Goal: Transaction & Acquisition: Purchase product/service

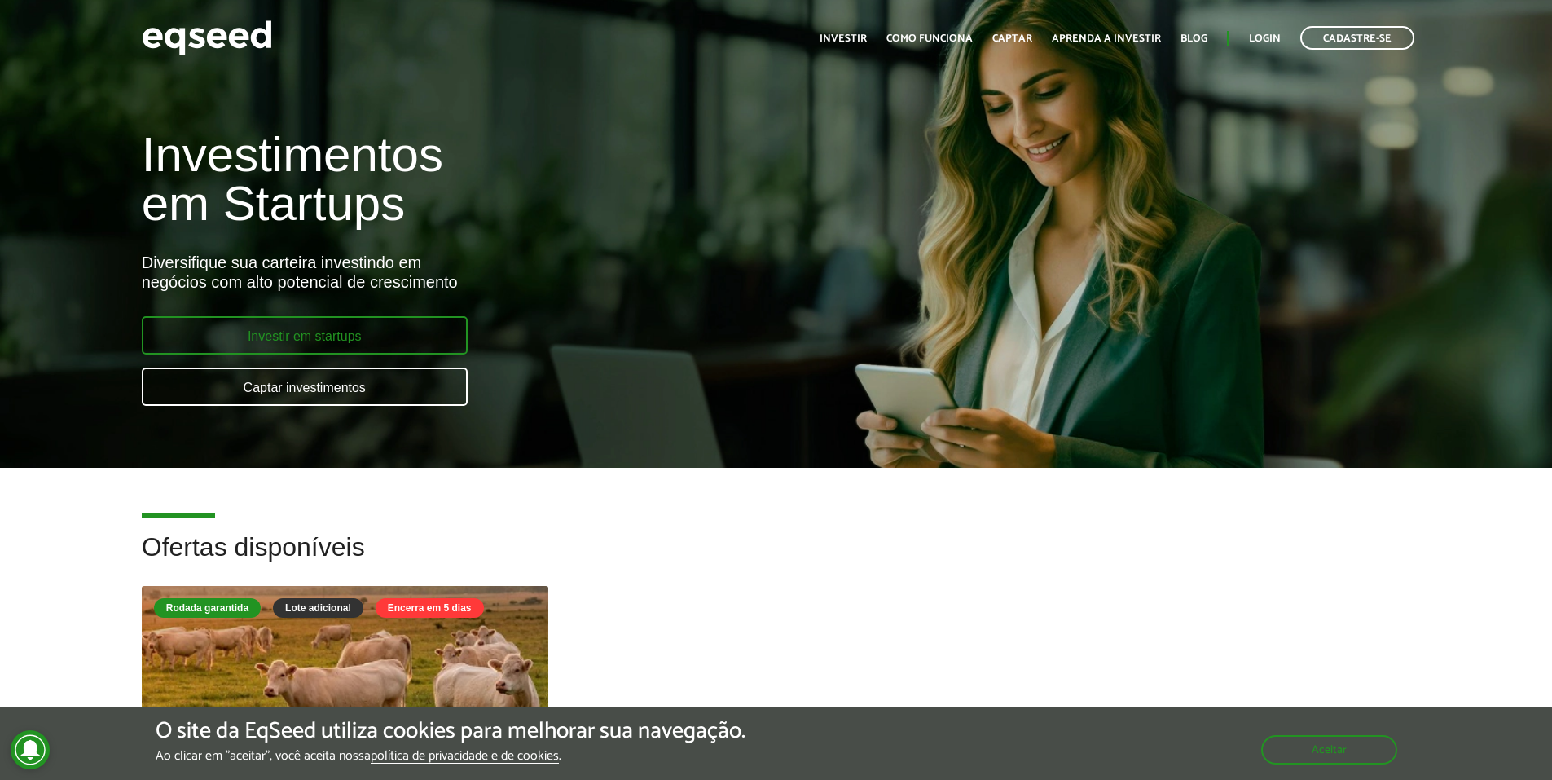
click at [377, 331] on link "Investir em startups" at bounding box center [305, 335] width 326 height 38
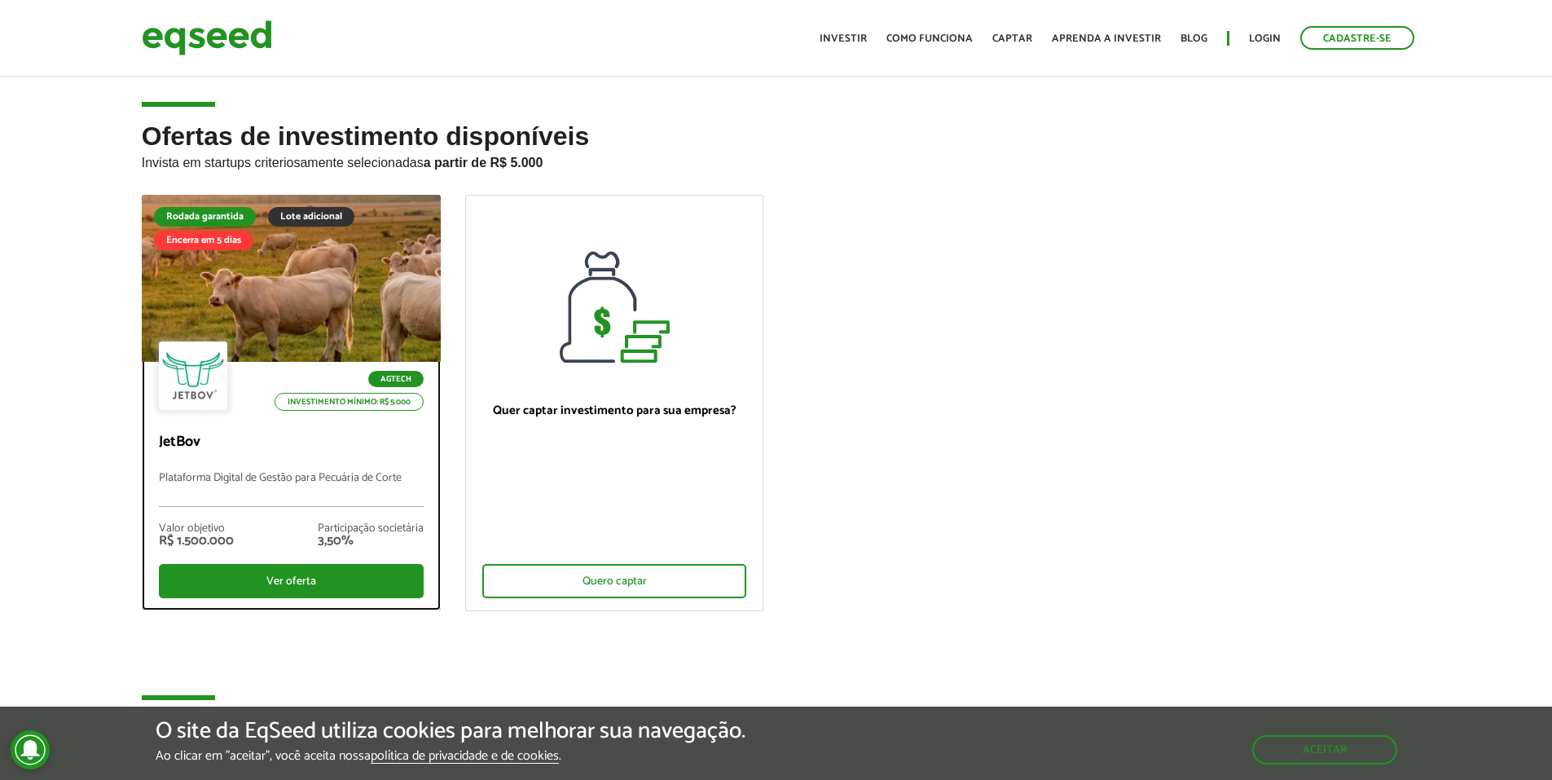
click at [260, 280] on div at bounding box center [291, 278] width 358 height 200
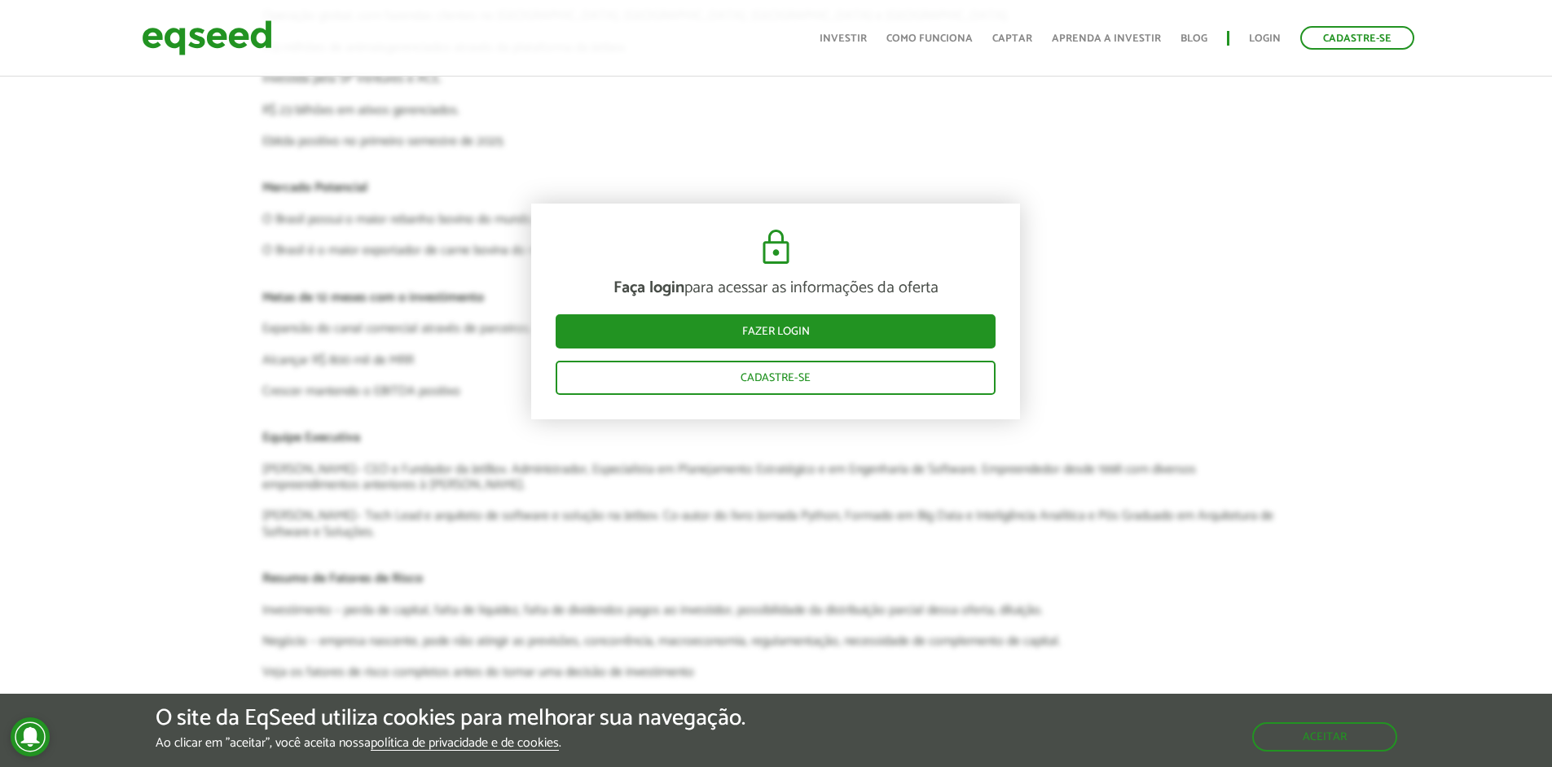
scroll to position [3723, 0]
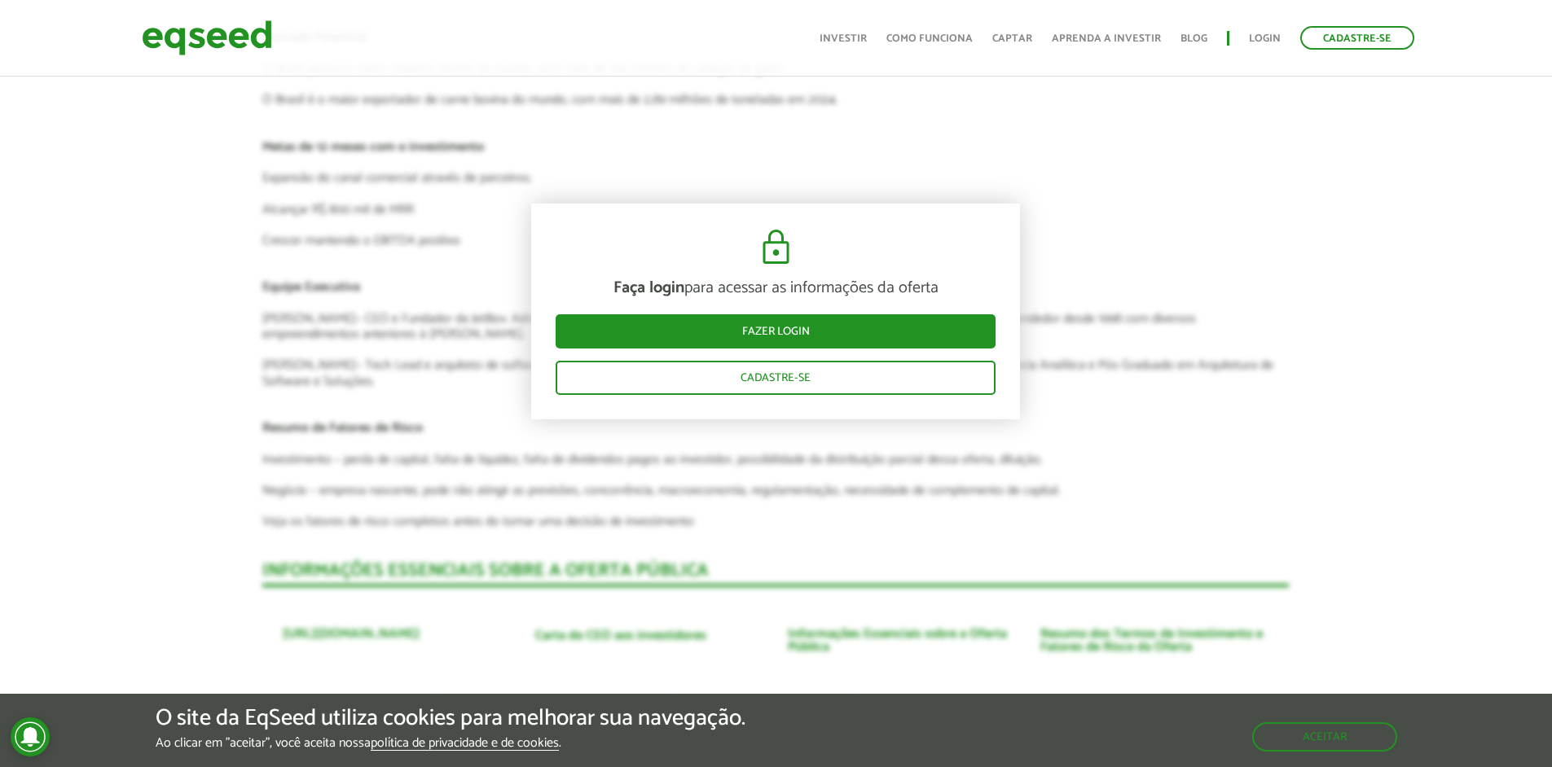
click at [275, 37] on div "Cadastre-se Toggle navigation Toggle navigation Início Investir Como funciona C…" at bounding box center [777, 37] width 1294 height 43
click at [249, 40] on img at bounding box center [207, 37] width 130 height 43
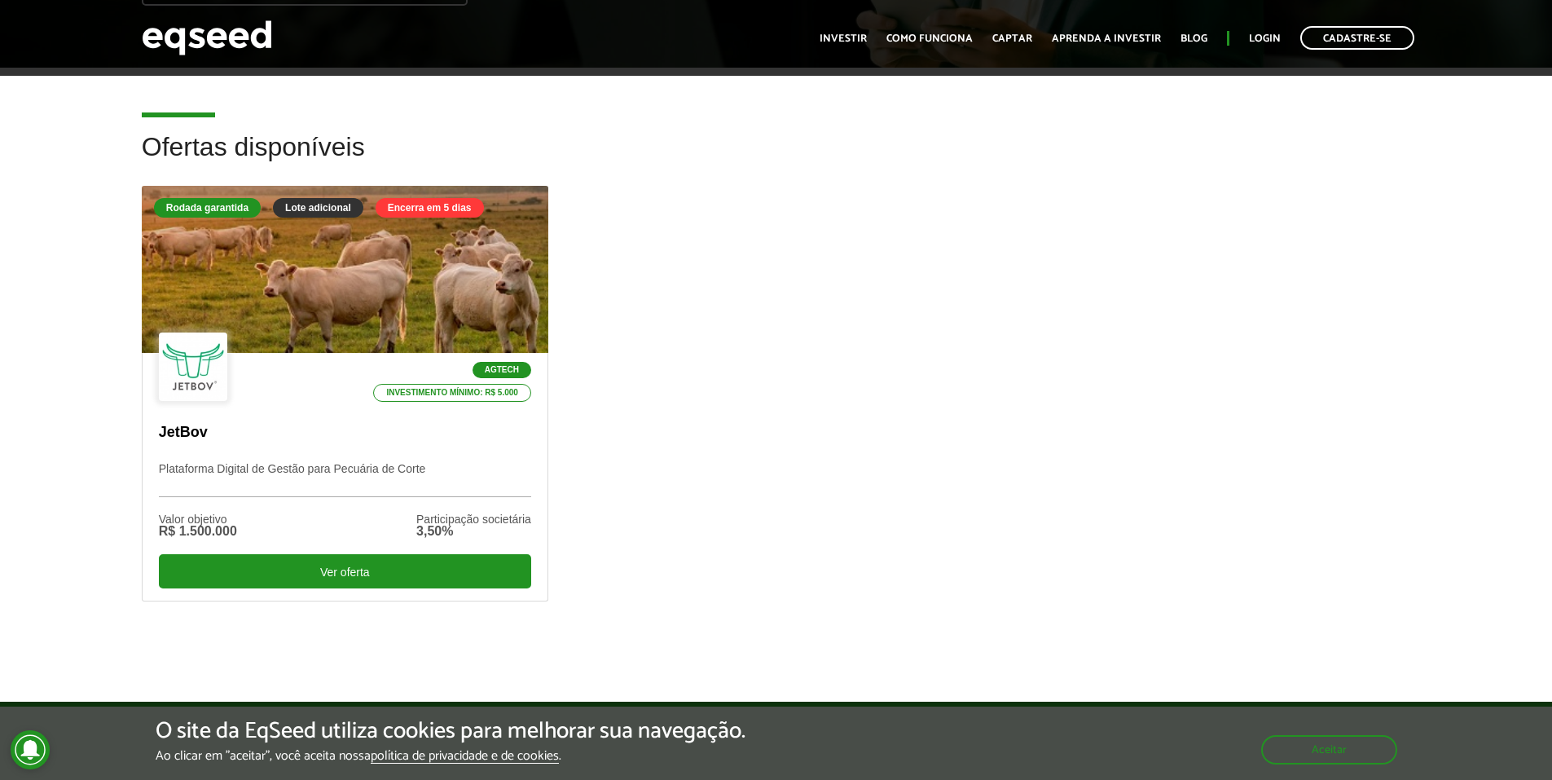
scroll to position [407, 0]
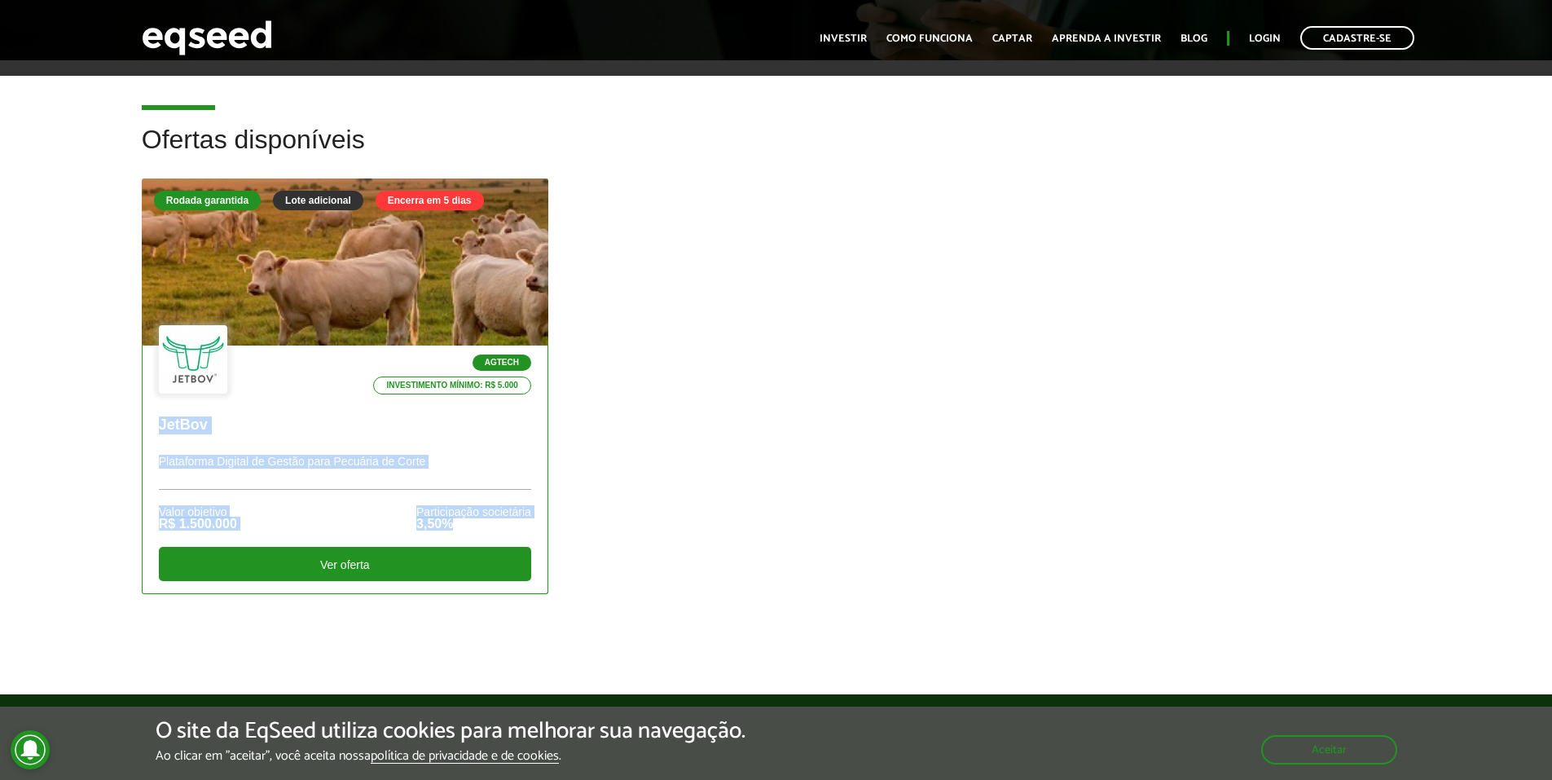
drag, startPoint x: 598, startPoint y: 525, endPoint x: 578, endPoint y: 472, distance: 56.7
click at [504, 420] on div "Rodada garantida Lote adicional Encerra em 5 dias Agtech Investimento mínimo: R…" at bounding box center [777, 411] width 1294 height 466
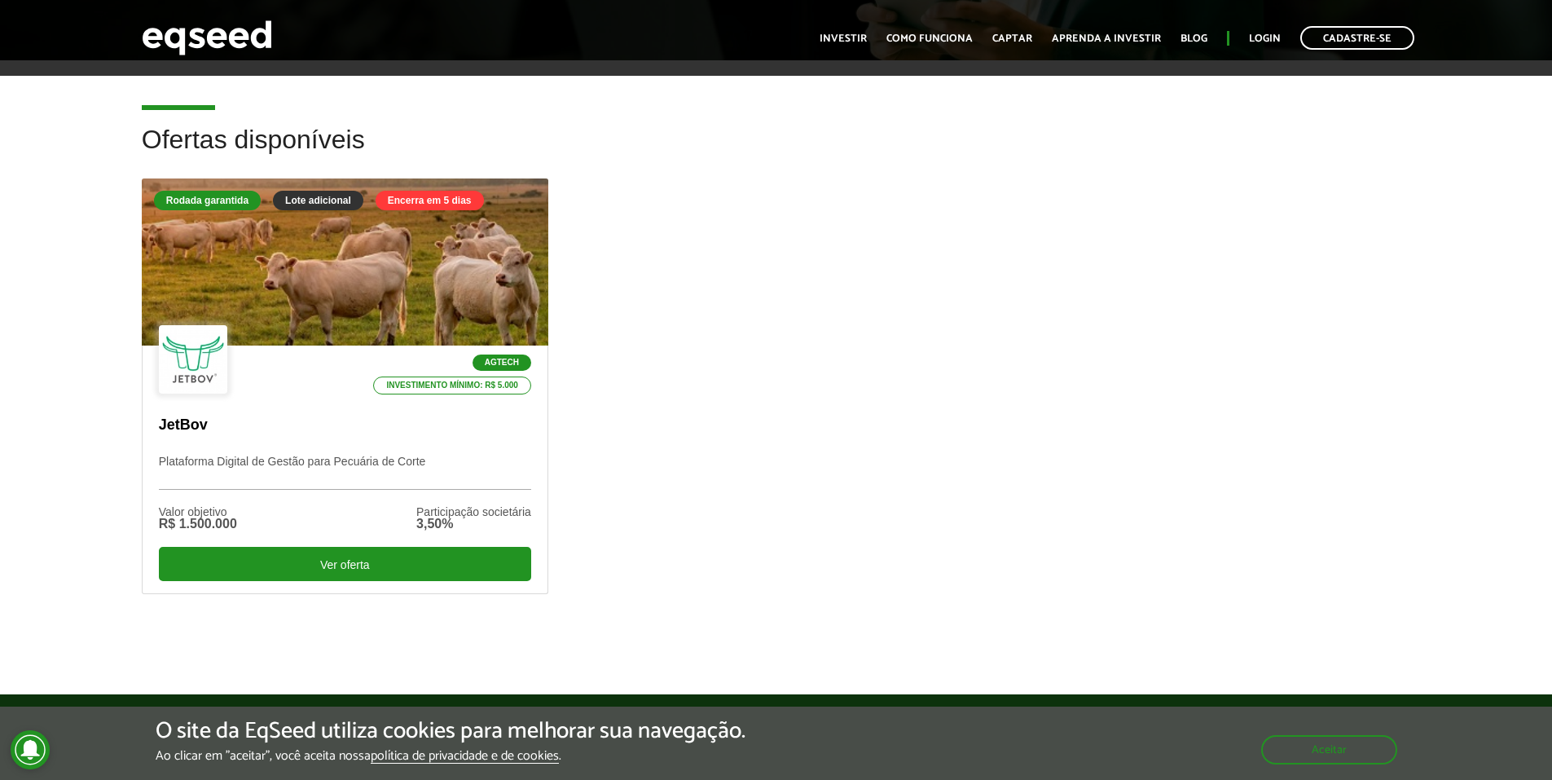
click at [651, 527] on div "Rodada garantida Lote adicional Encerra em 5 dias Agtech Investimento mínimo: R…" at bounding box center [777, 411] width 1294 height 466
drag, startPoint x: 582, startPoint y: 540, endPoint x: 580, endPoint y: 482, distance: 57.9
click at [598, 502] on div "Rodada garantida Lote adicional Encerra em 5 dias Agtech Investimento mínimo: R…" at bounding box center [777, 411] width 1294 height 466
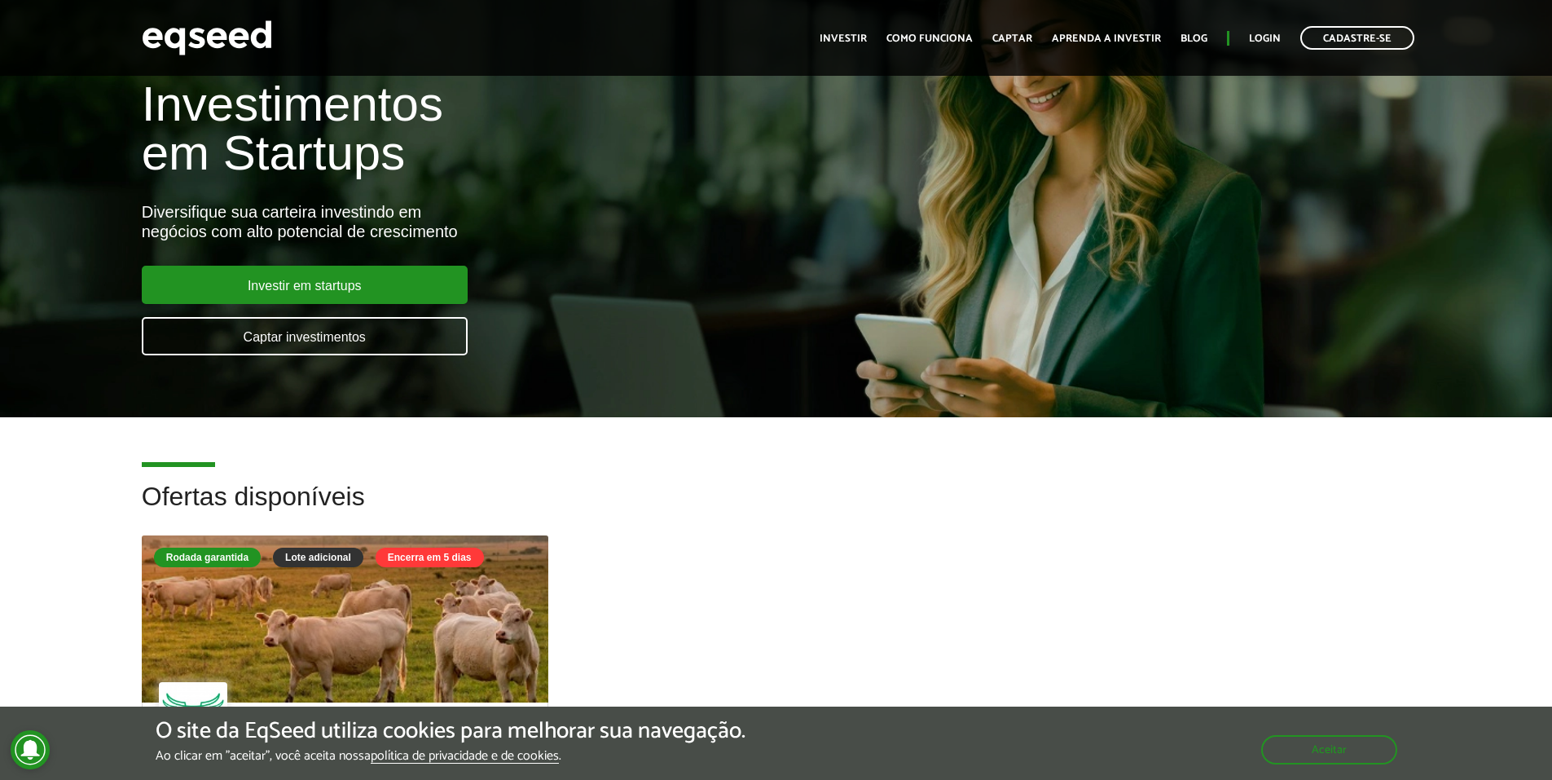
scroll to position [0, 0]
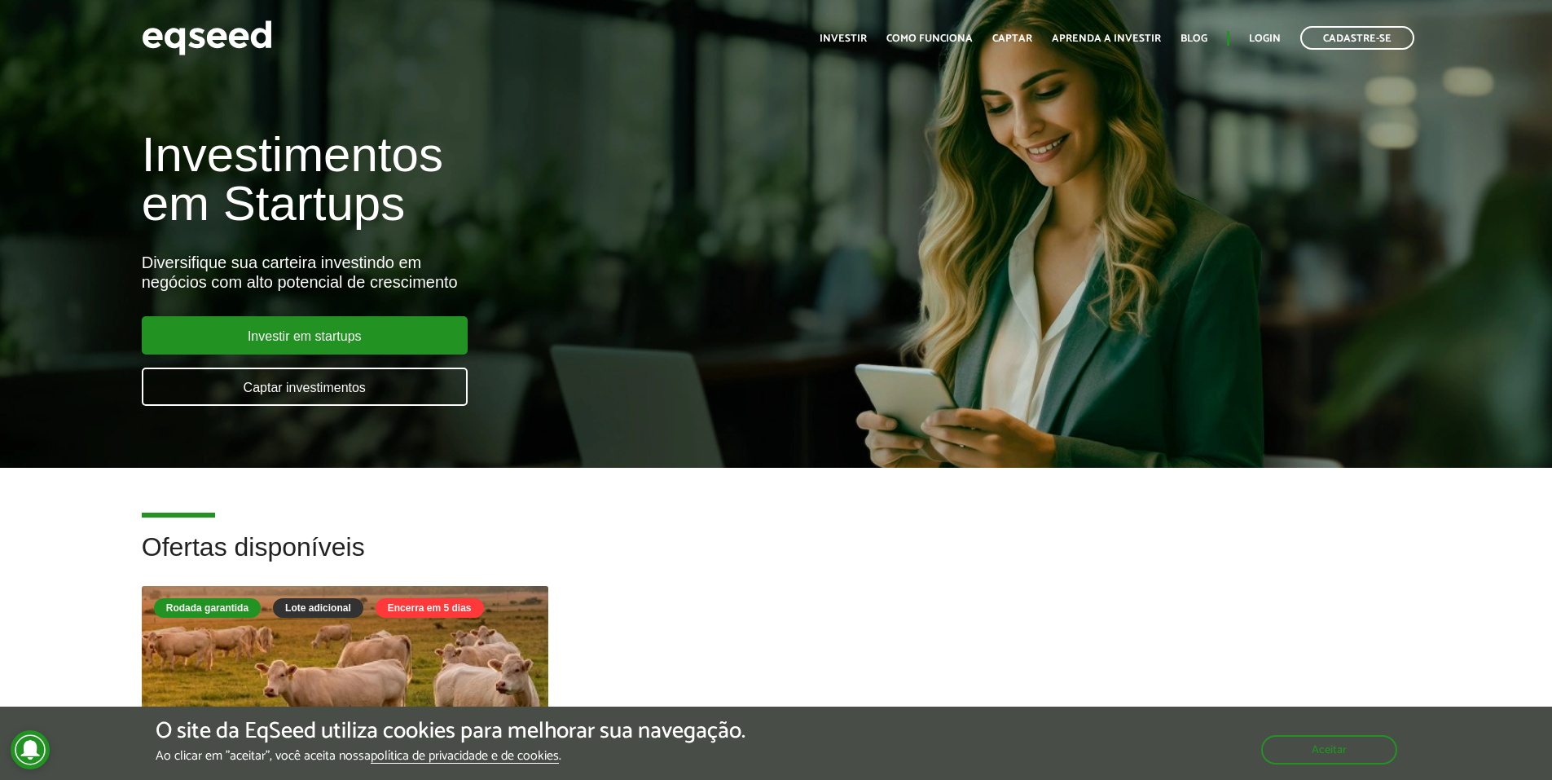
click at [1312, 734] on div "Aceitar" at bounding box center [1329, 742] width 136 height 46
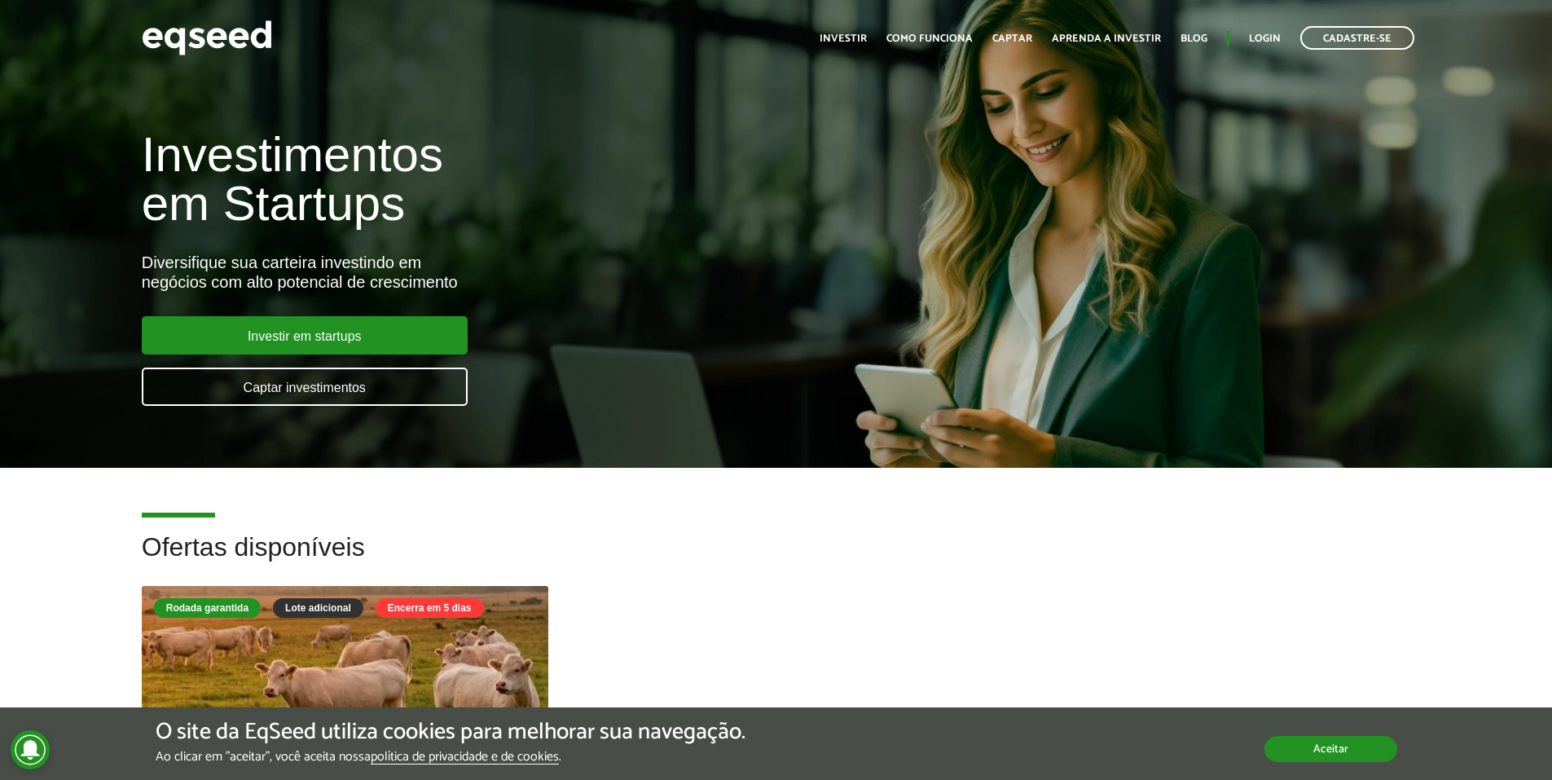
click at [1322, 750] on button "Aceitar" at bounding box center [1330, 749] width 133 height 26
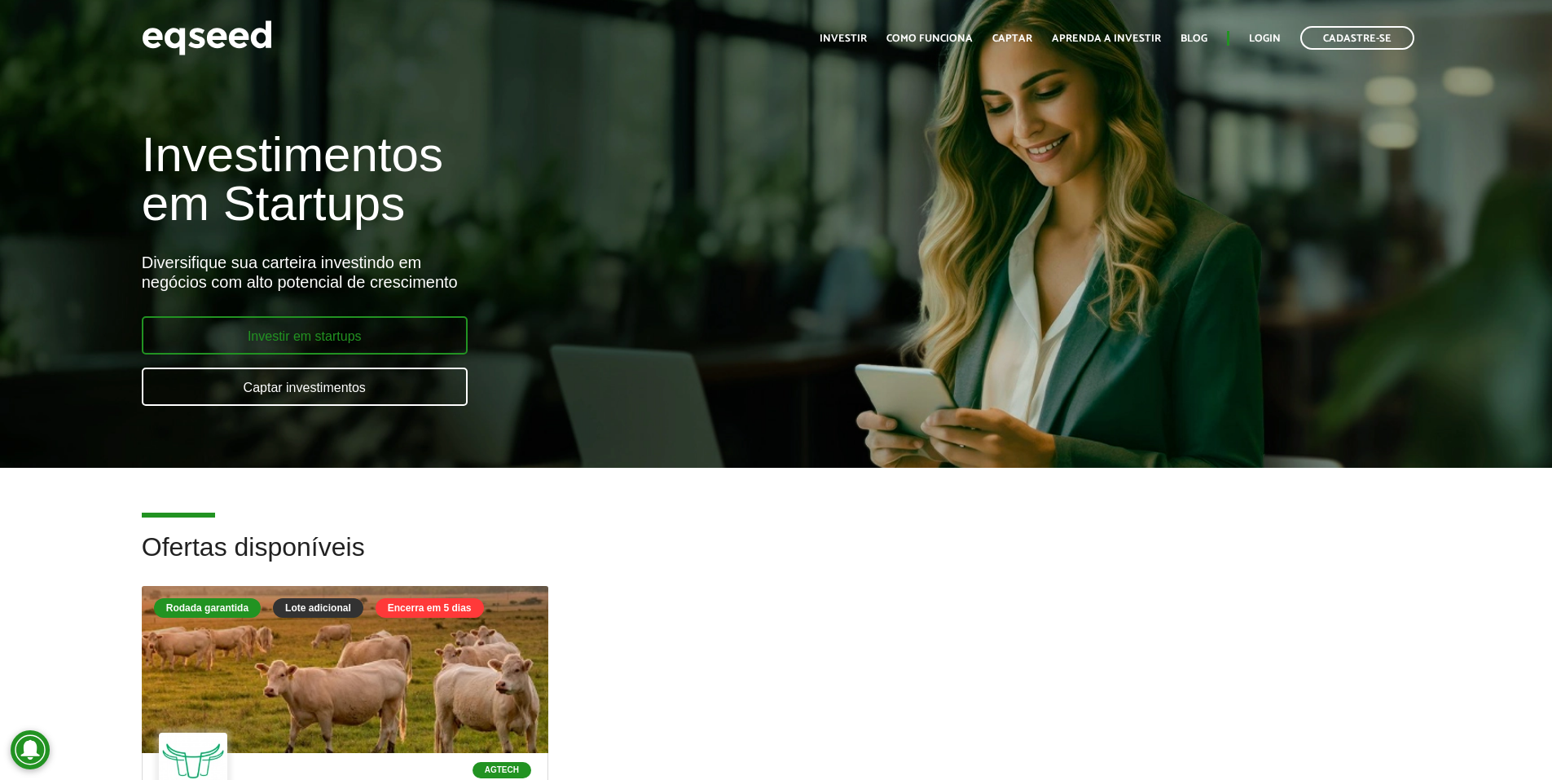
click at [385, 319] on link "Investir em startups" at bounding box center [305, 335] width 326 height 38
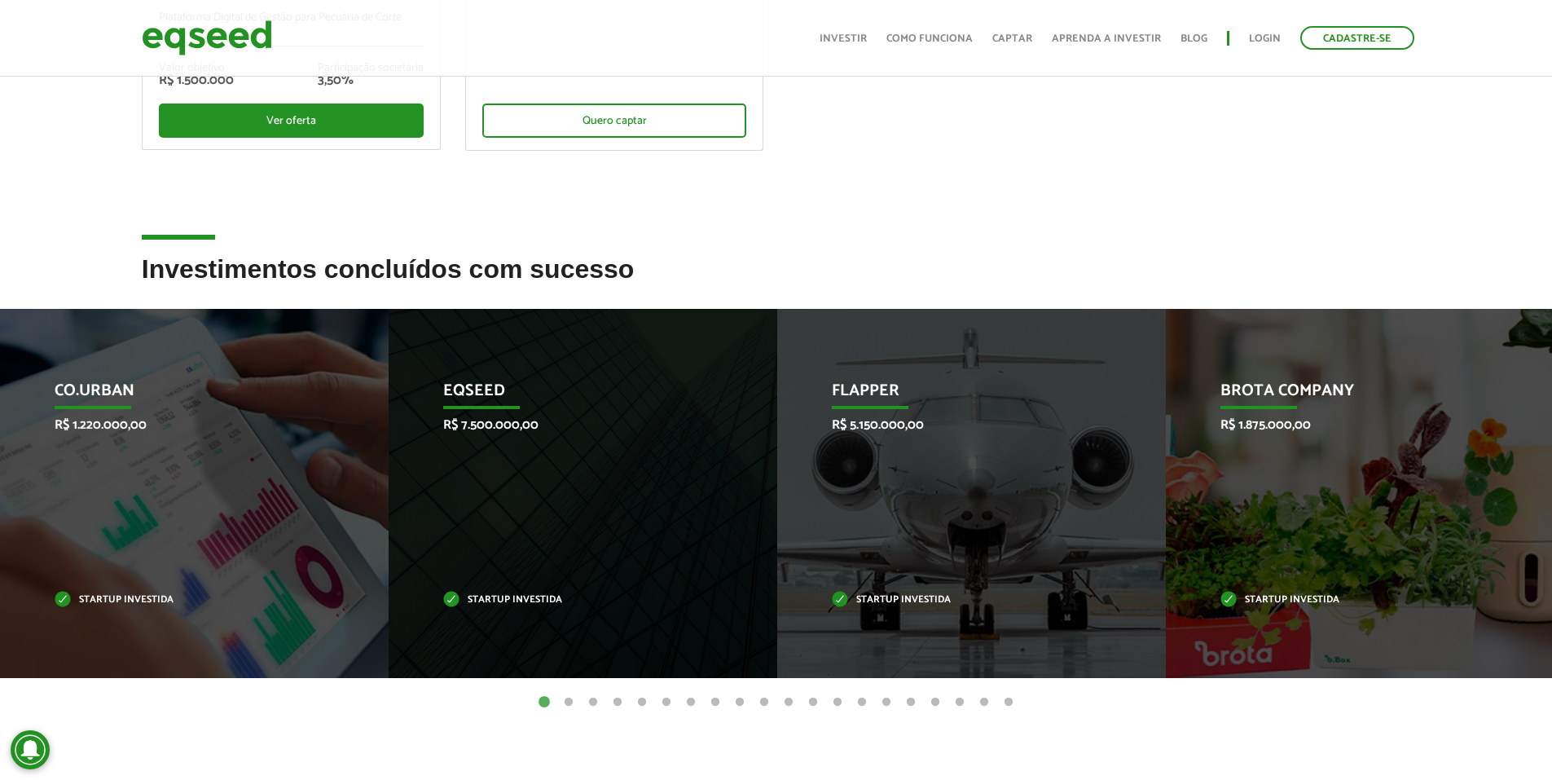
scroll to position [543, 0]
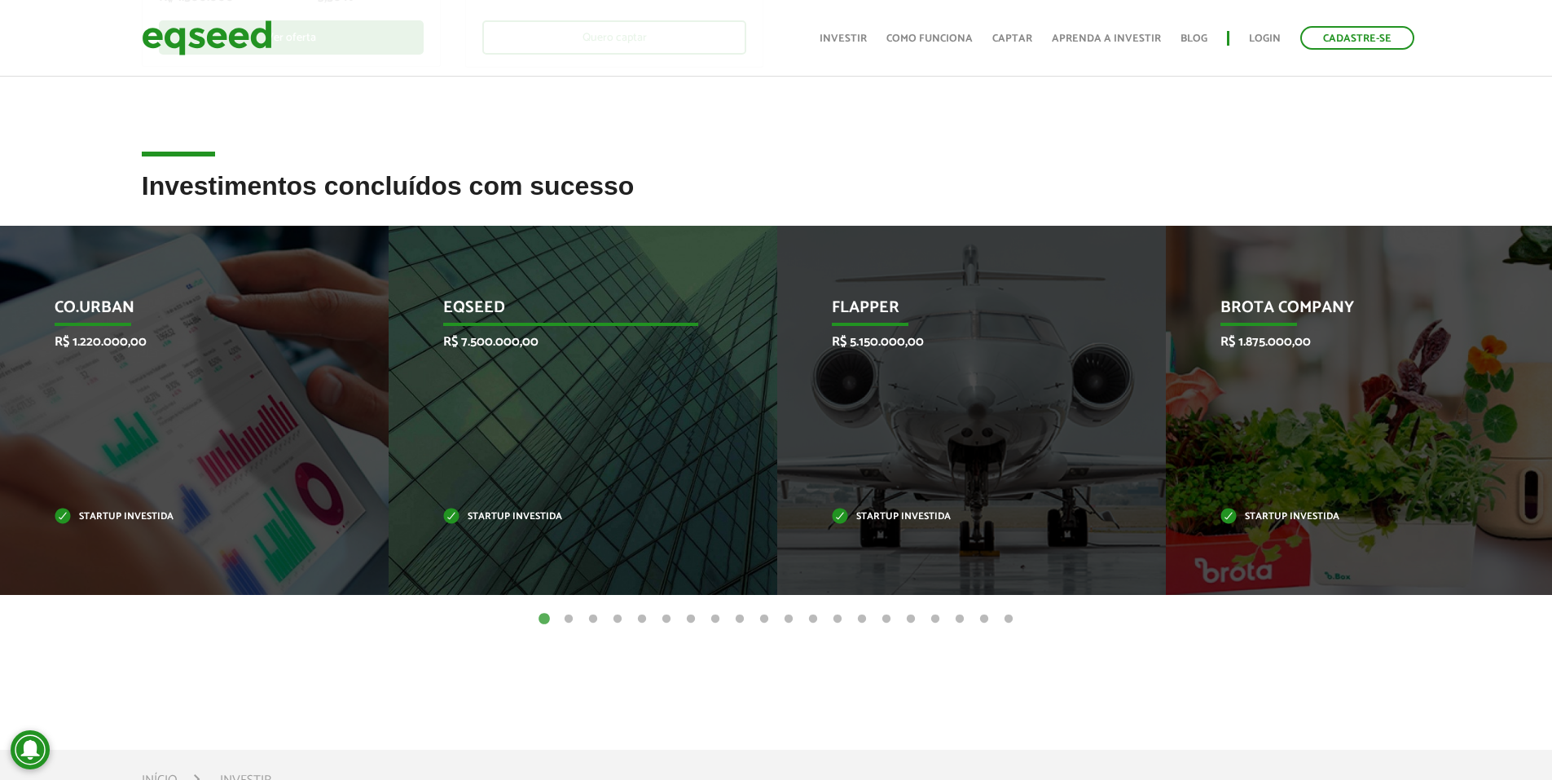
click at [575, 394] on div "EqSeed R$ 7.500.000,00 Startup investida" at bounding box center [571, 410] width 364 height 369
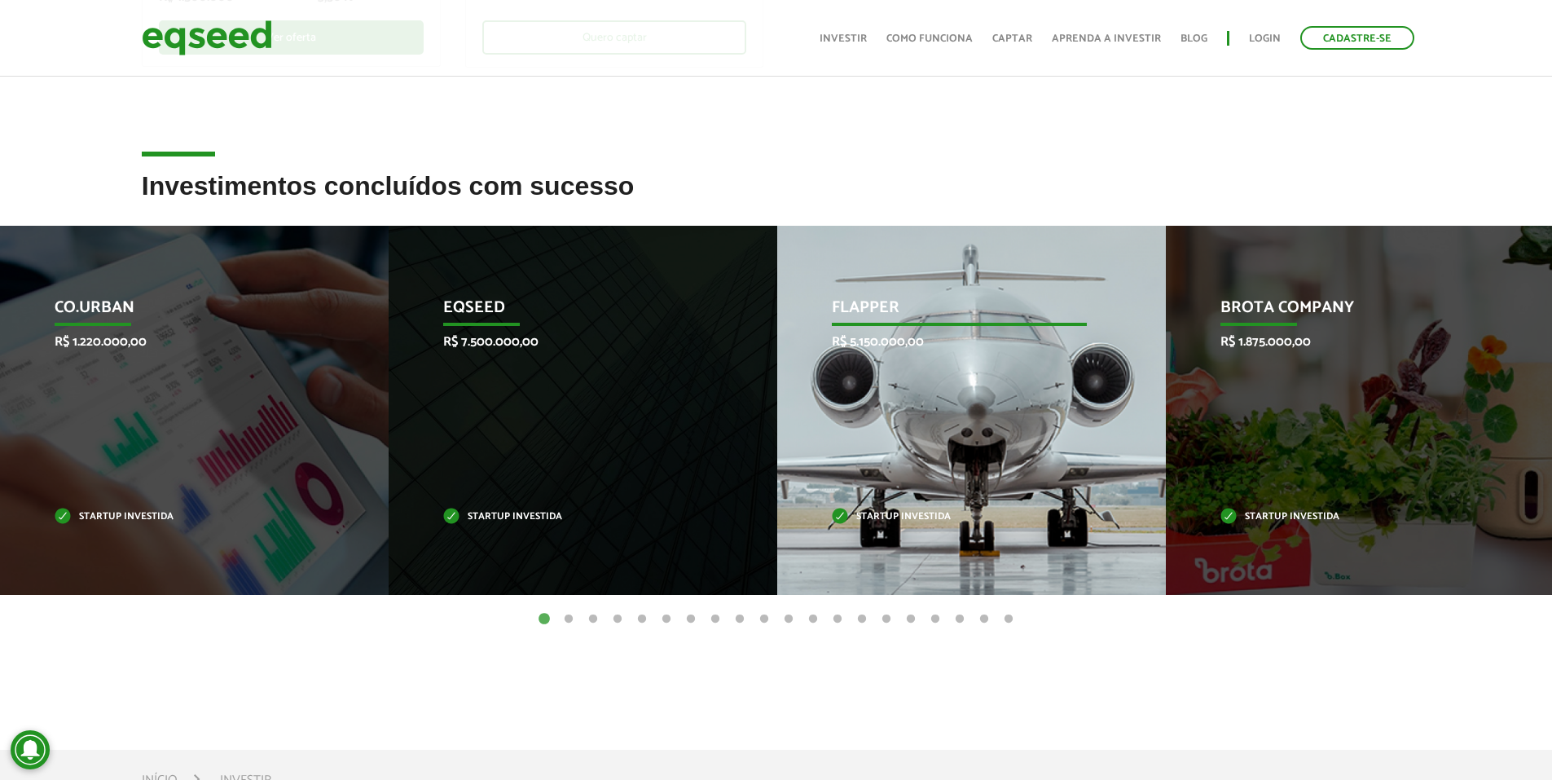
click at [869, 304] on p "Flapper" at bounding box center [959, 312] width 255 height 28
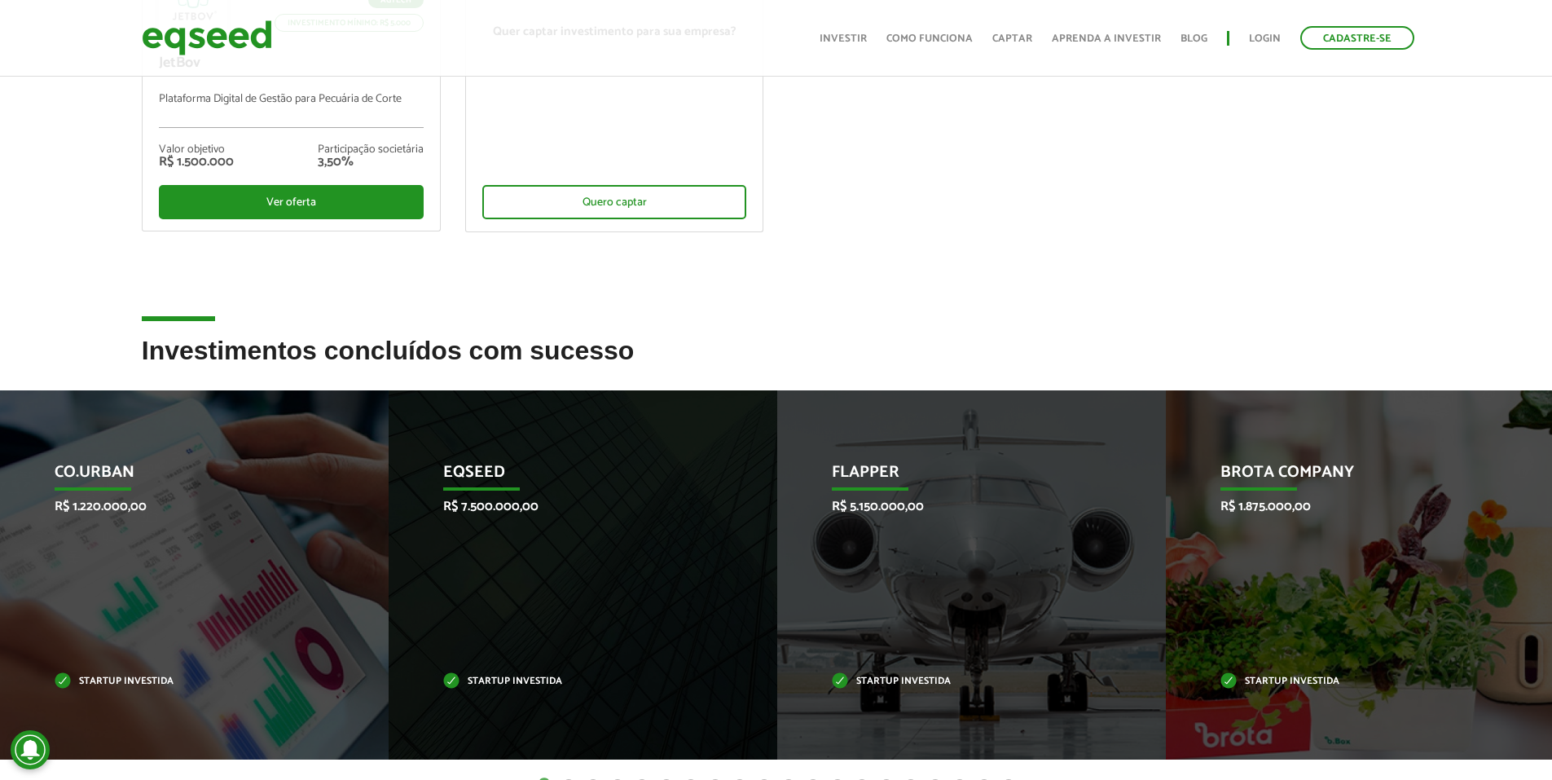
scroll to position [0, 0]
